Goal: Information Seeking & Learning: Find contact information

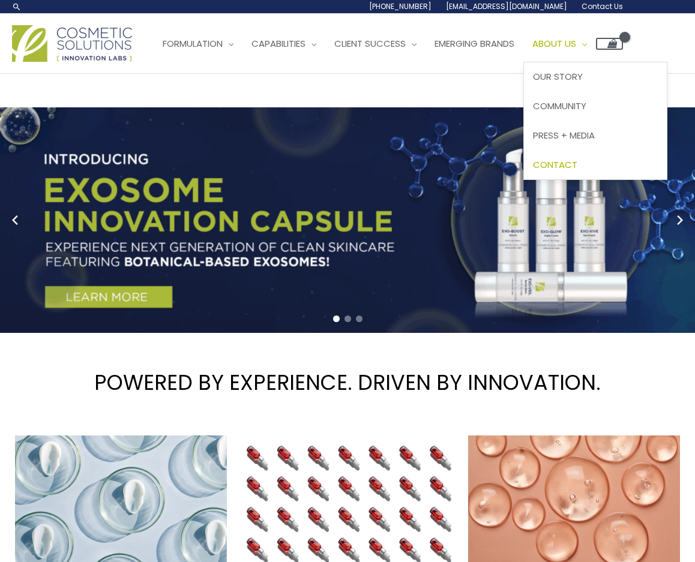
click at [577, 168] on span "Contact" at bounding box center [555, 164] width 44 height 13
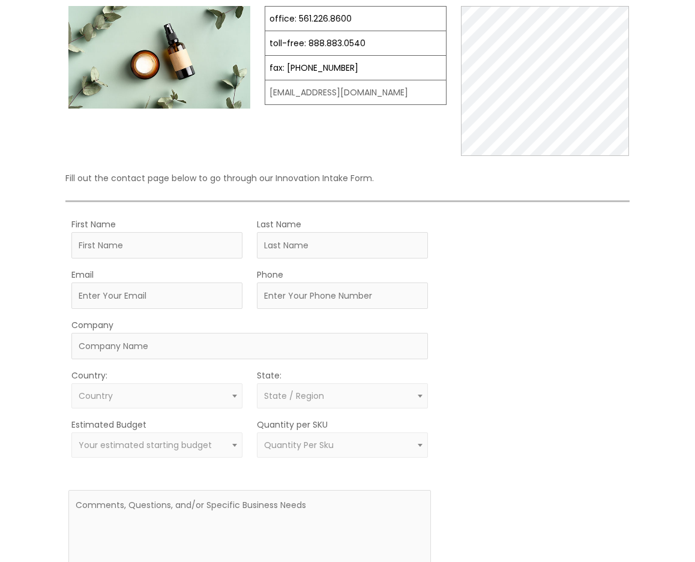
scroll to position [180, 0]
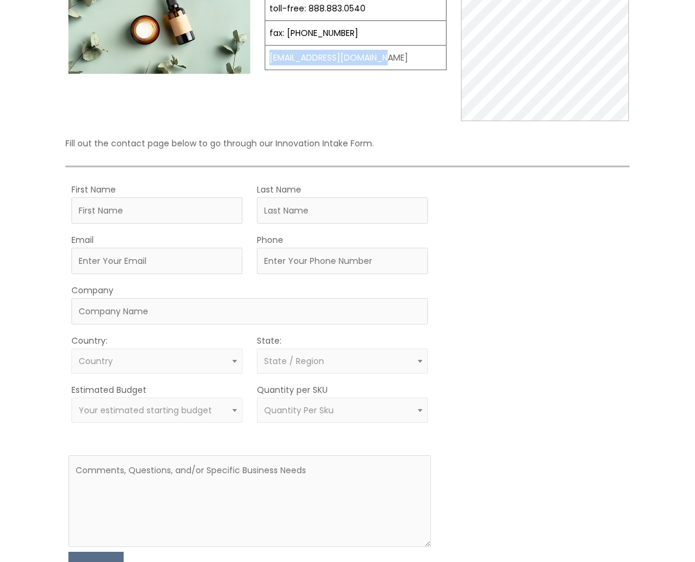
drag, startPoint x: 386, startPoint y: 57, endPoint x: 266, endPoint y: 67, distance: 120.4
click at [266, 67] on td "[EMAIL_ADDRESS][DOMAIN_NAME]" at bounding box center [355, 58] width 181 height 25
copy td "[EMAIL_ADDRESS][DOMAIN_NAME]"
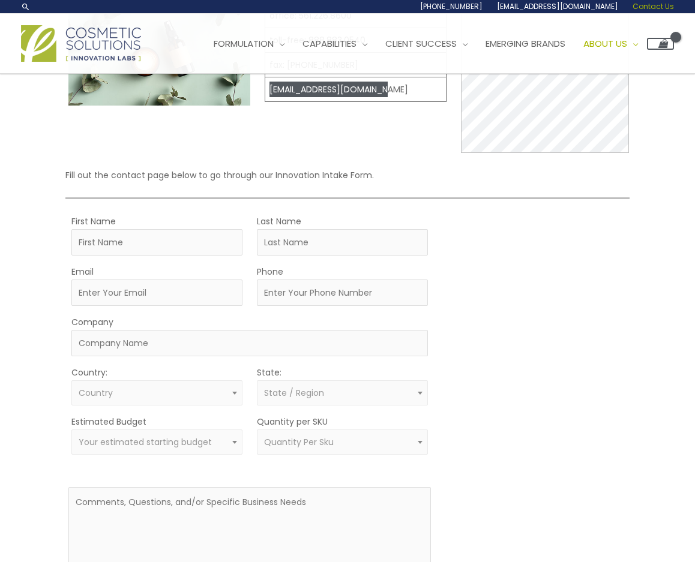
scroll to position [120, 0]
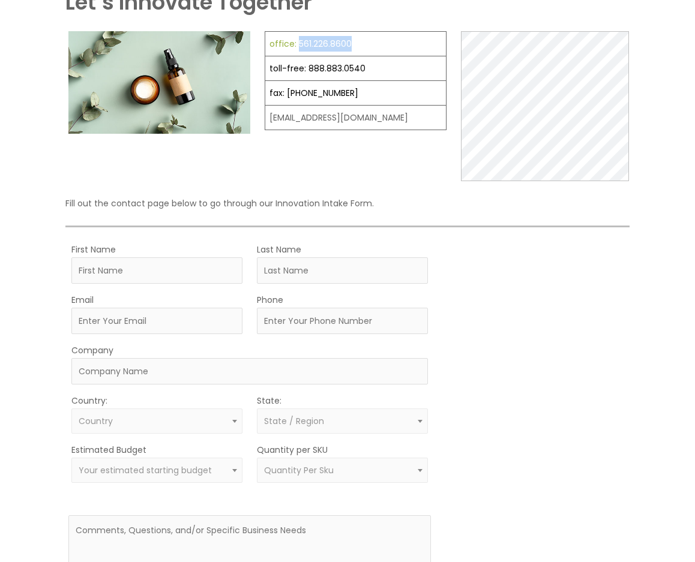
drag, startPoint x: 352, startPoint y: 46, endPoint x: 296, endPoint y: 46, distance: 55.8
click at [296, 46] on td "office: 561.226.8600" at bounding box center [355, 44] width 181 height 25
copy link "561.226.8600"
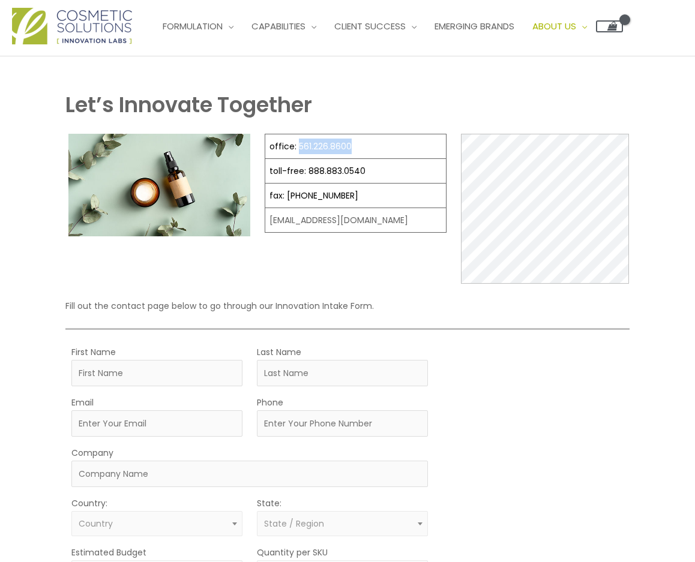
scroll to position [0, 0]
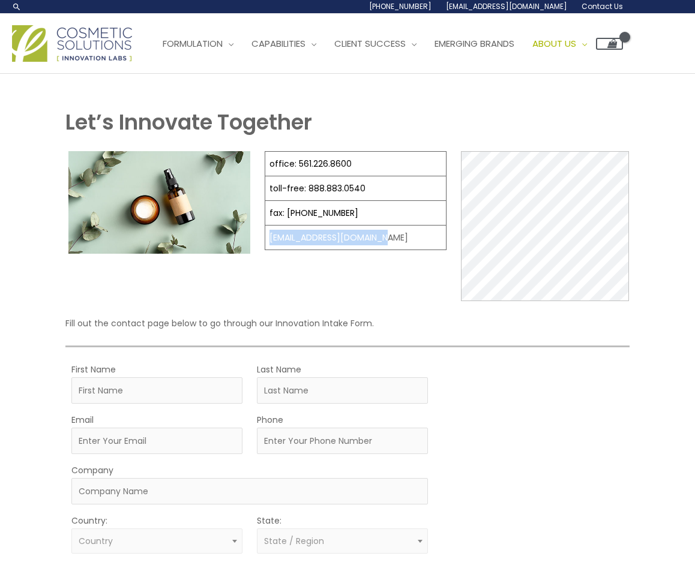
drag, startPoint x: 384, startPoint y: 240, endPoint x: 268, endPoint y: 243, distance: 116.5
click at [268, 243] on td "[EMAIL_ADDRESS][DOMAIN_NAME]" at bounding box center [355, 238] width 181 height 25
copy td "[EMAIL_ADDRESS][DOMAIN_NAME]"
